Goal: Find specific page/section: Find specific page/section

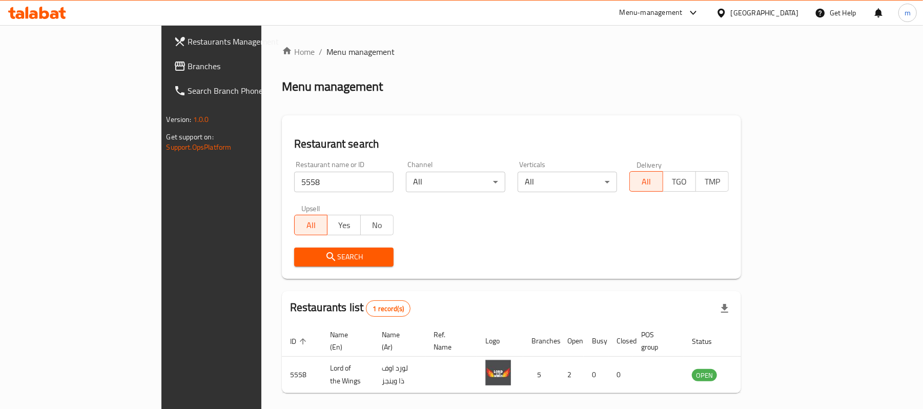
click at [166, 74] on link "Branches" at bounding box center [241, 66] width 150 height 25
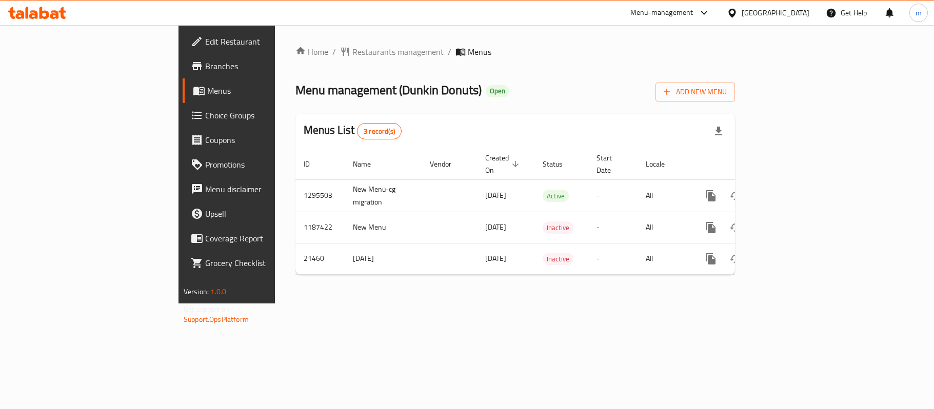
click at [352, 46] on span "Restaurants management" at bounding box center [397, 52] width 91 height 12
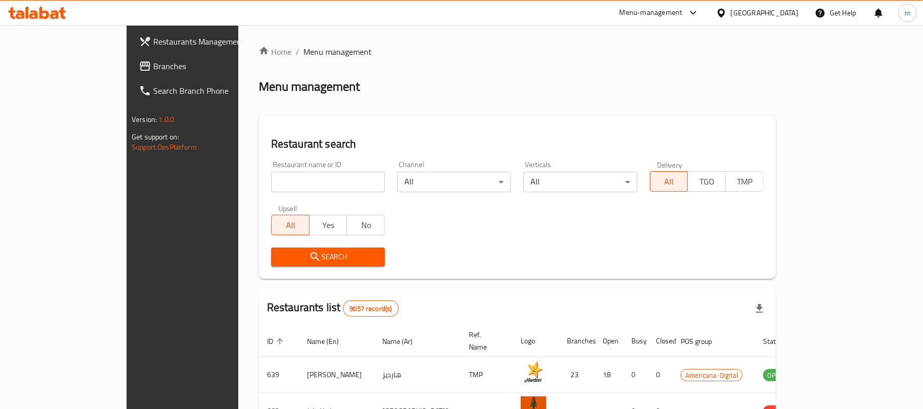
click at [271, 189] on input "search" at bounding box center [328, 182] width 114 height 21
paste input "10824"
type input "10824"
click button "Search" at bounding box center [328, 257] width 114 height 19
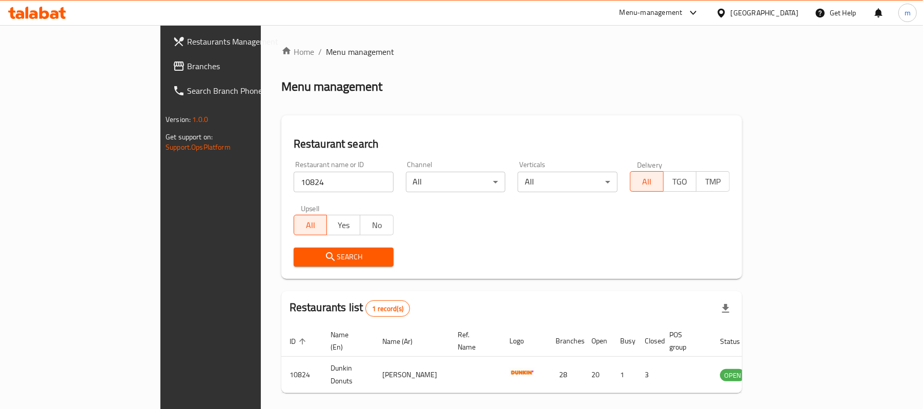
click at [160, 173] on div "Restaurants Management Branches Search Branch Phone Version: 1.0.0 Get support …" at bounding box center [237, 229] width 154 height 409
